Goal: Find contact information: Find contact information

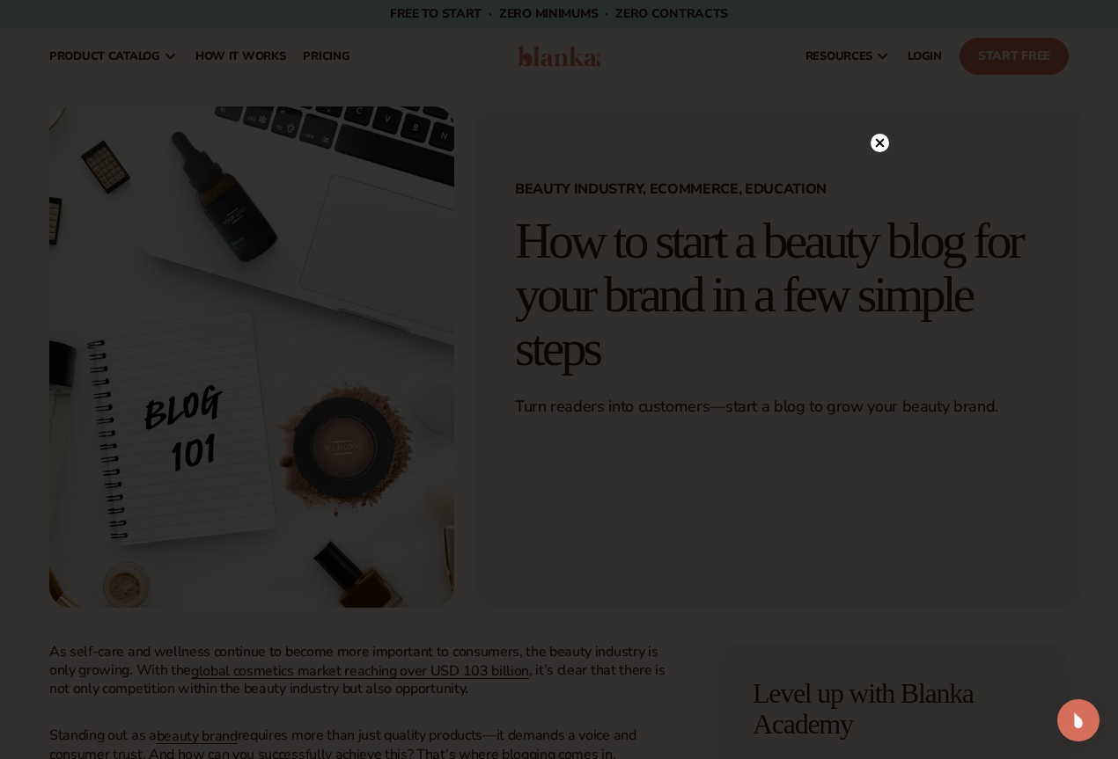
click at [881, 143] on icon at bounding box center [880, 143] width 9 height 9
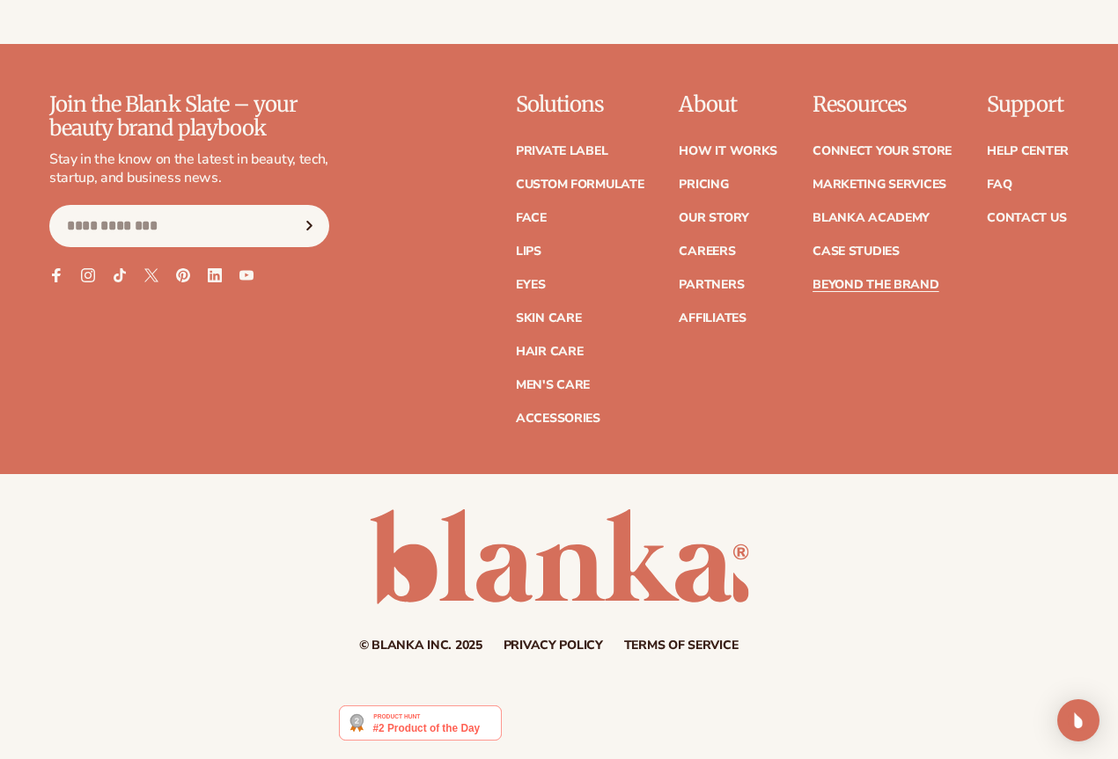
scroll to position [7234, 0]
click at [1003, 212] on link "Contact Us" at bounding box center [1025, 218] width 79 height 12
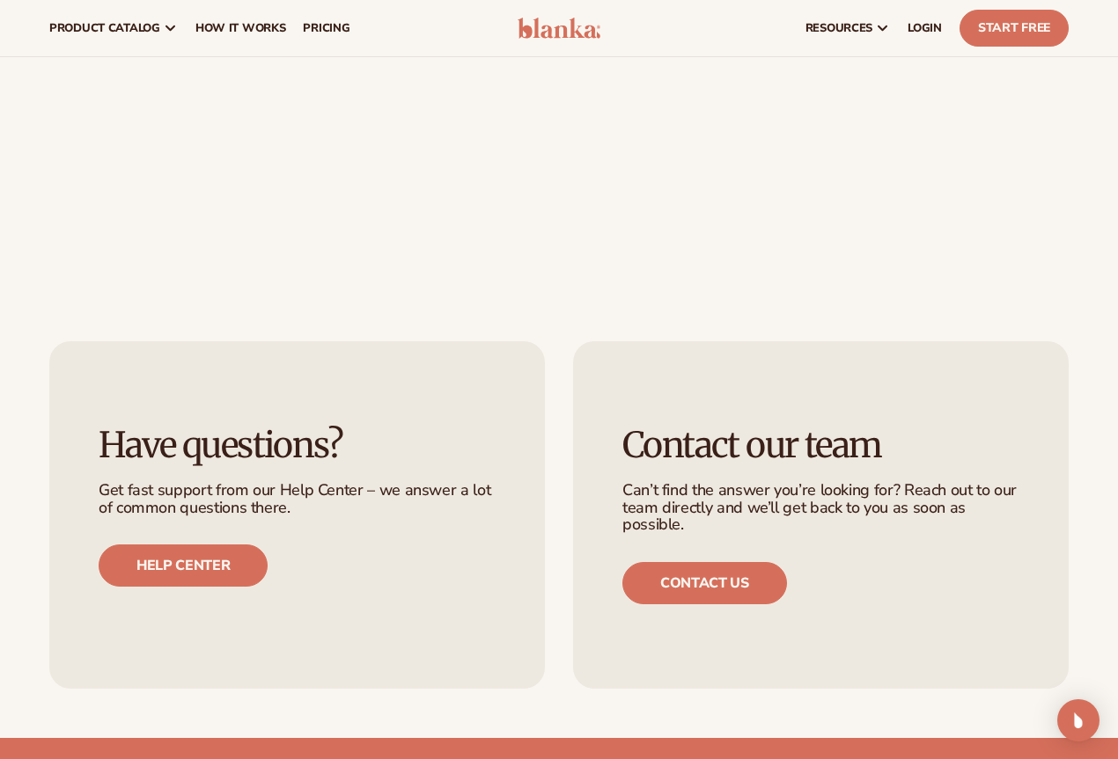
scroll to position [255, 0]
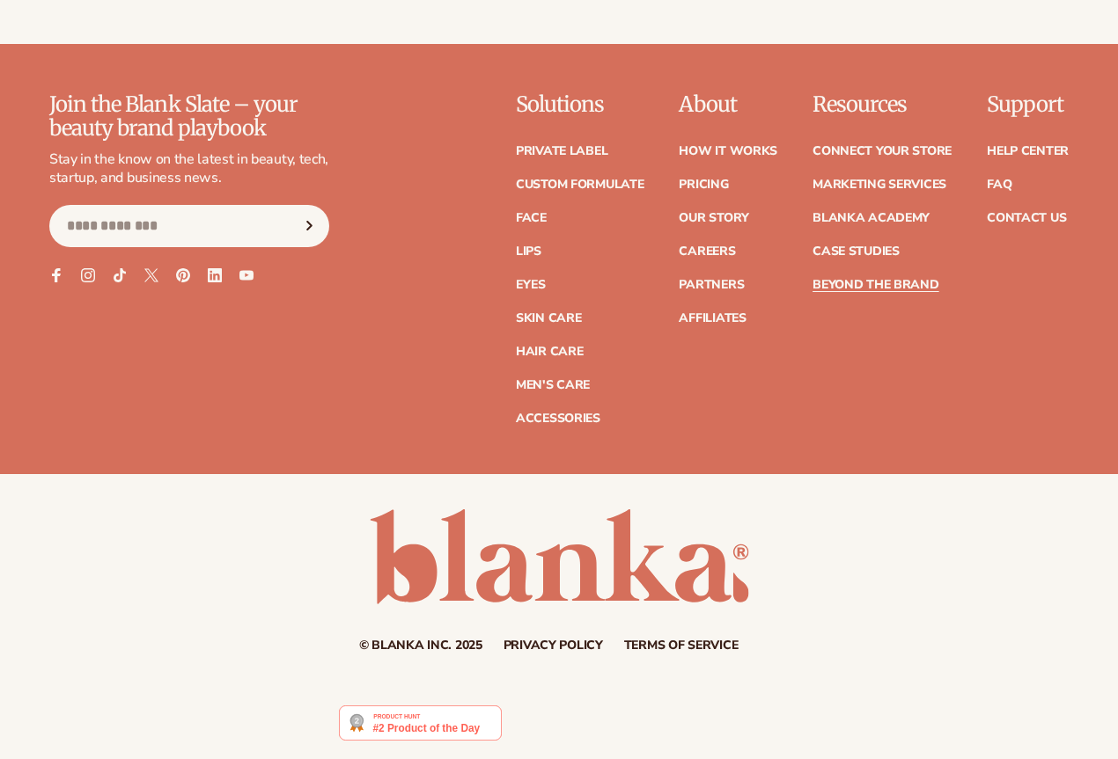
scroll to position [10544, 0]
click at [996, 216] on link "Contact Us" at bounding box center [1025, 218] width 79 height 12
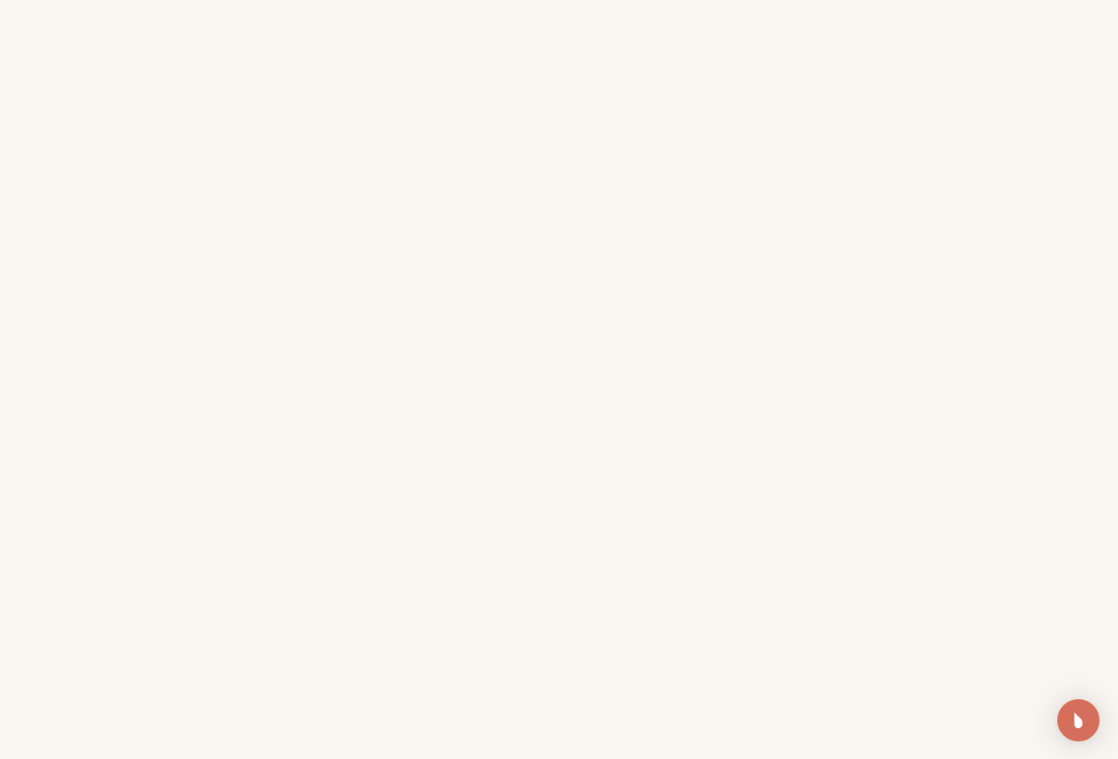
scroll to position [352, 0]
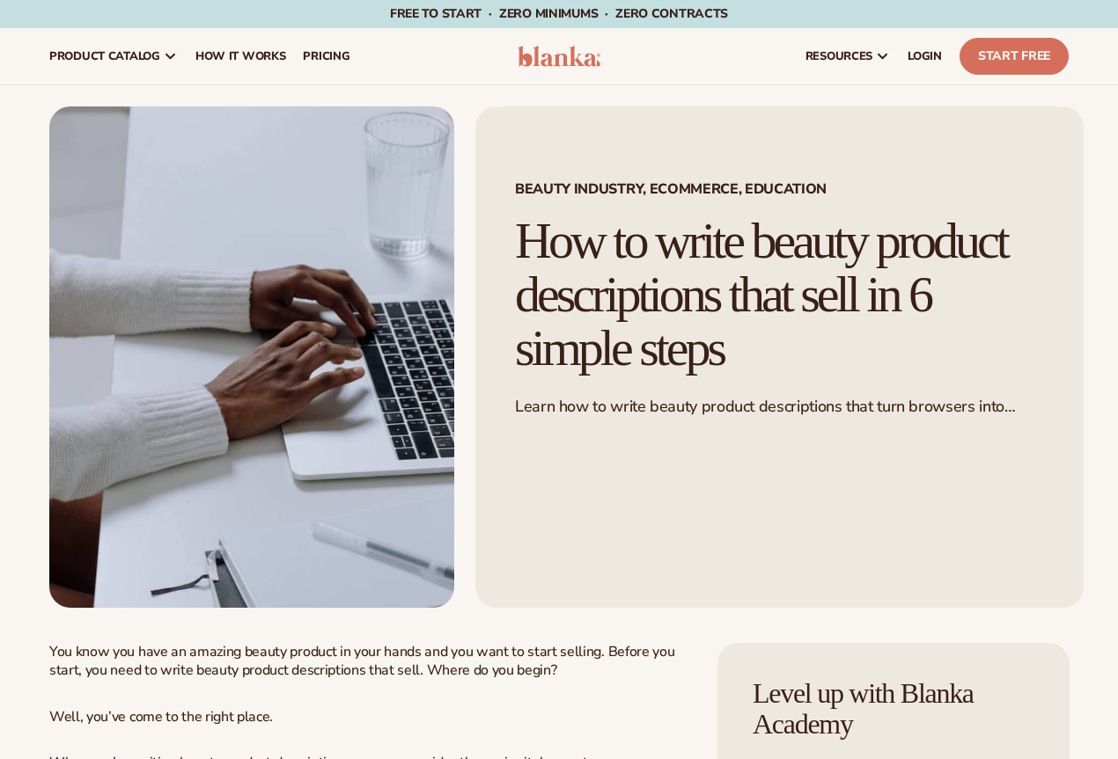
scroll to position [10122, 0]
